Goal: Task Accomplishment & Management: Manage account settings

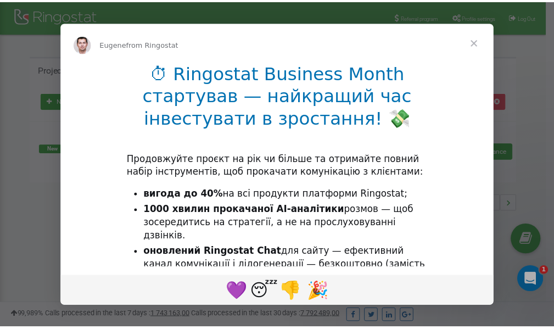
scroll to position [164, 0]
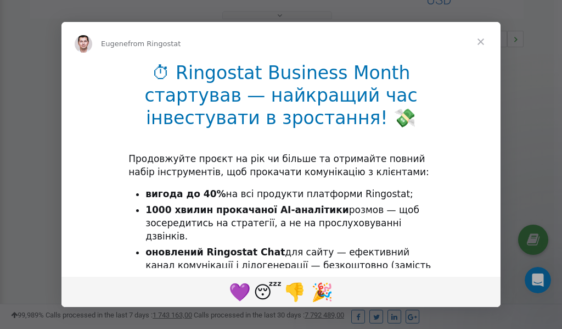
click at [482, 43] on span "Close" at bounding box center [481, 42] width 40 height 40
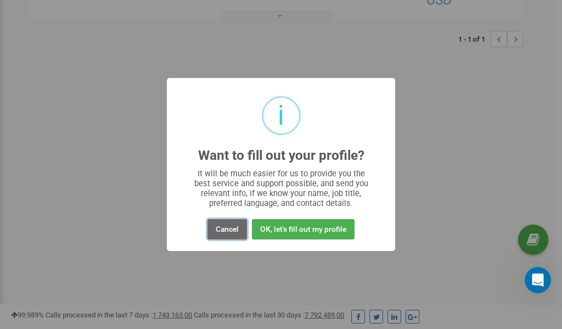
click at [229, 226] on button "Cancel" at bounding box center [227, 229] width 40 height 20
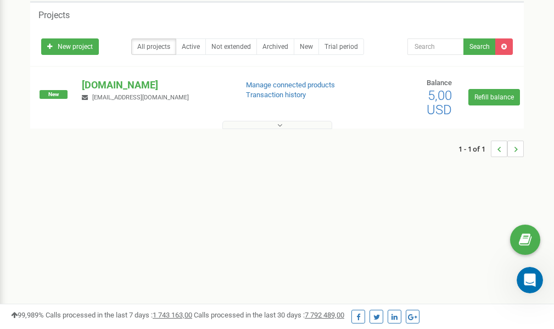
scroll to position [0, 0]
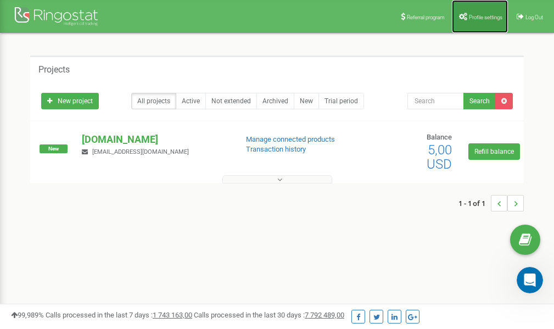
click at [472, 11] on link "Profile settings" at bounding box center [480, 16] width 56 height 33
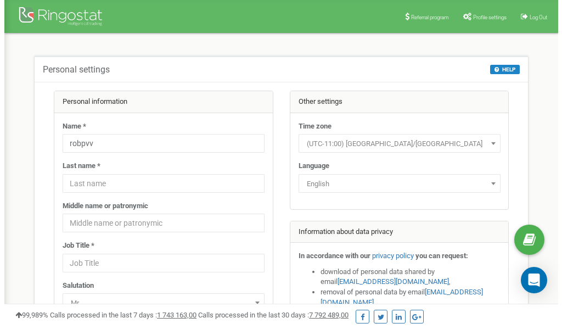
scroll to position [55, 0]
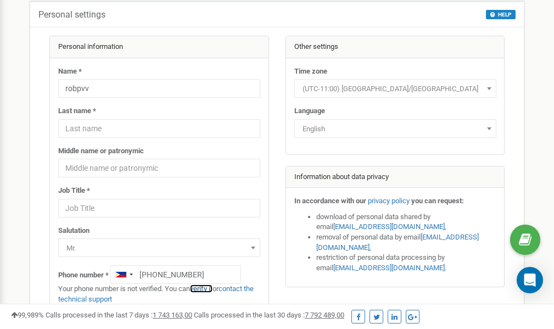
click at [207, 288] on link "verify it" at bounding box center [201, 288] width 23 height 8
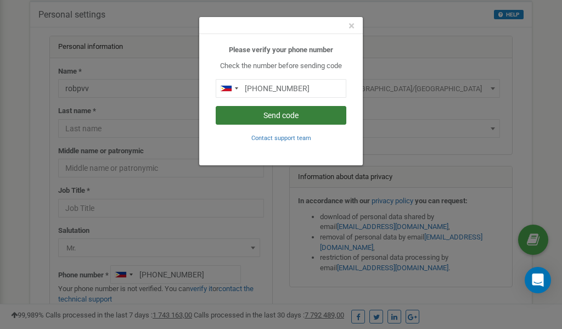
click at [279, 113] on button "Send code" at bounding box center [281, 115] width 131 height 19
